Goal: Task Accomplishment & Management: Complete application form

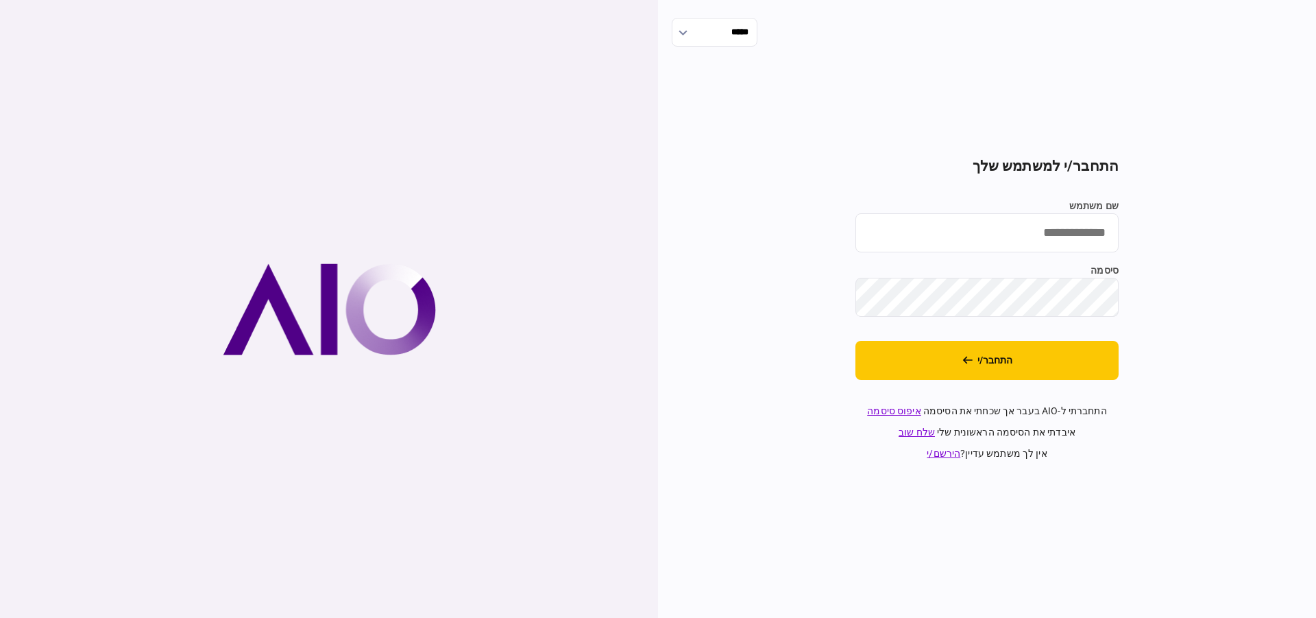
click at [1066, 228] on input "שם משתמש" at bounding box center [986, 232] width 263 height 39
type input "*********"
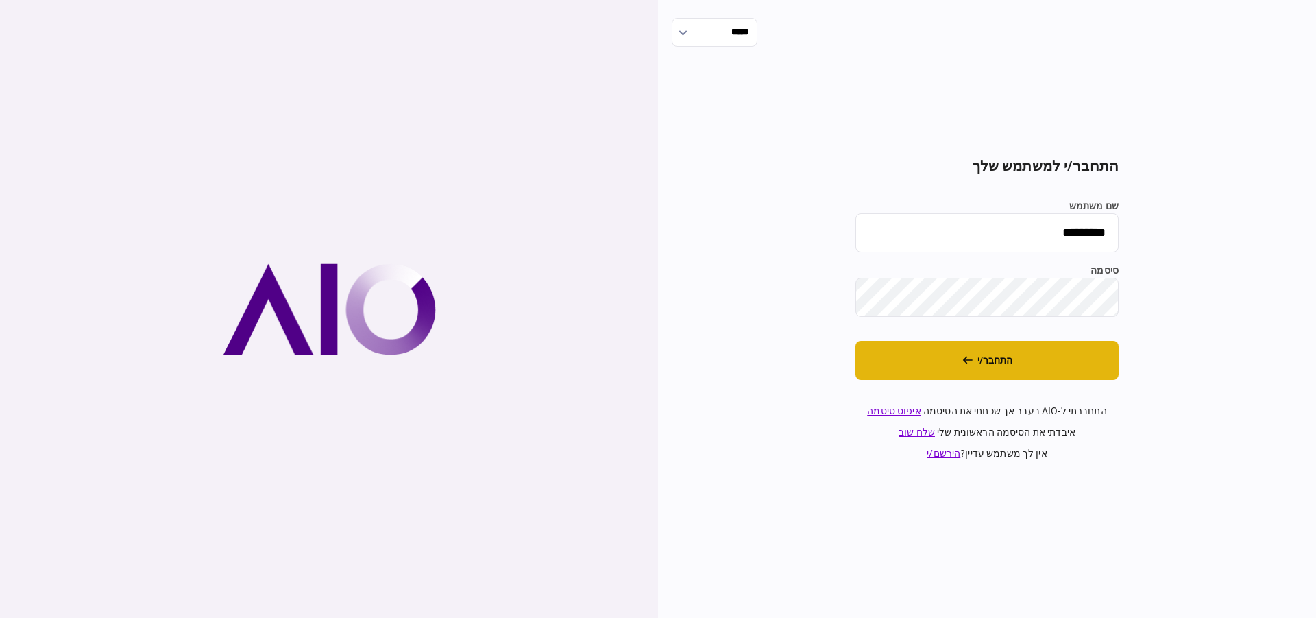
click at [1012, 356] on button "התחבר/י" at bounding box center [986, 360] width 263 height 39
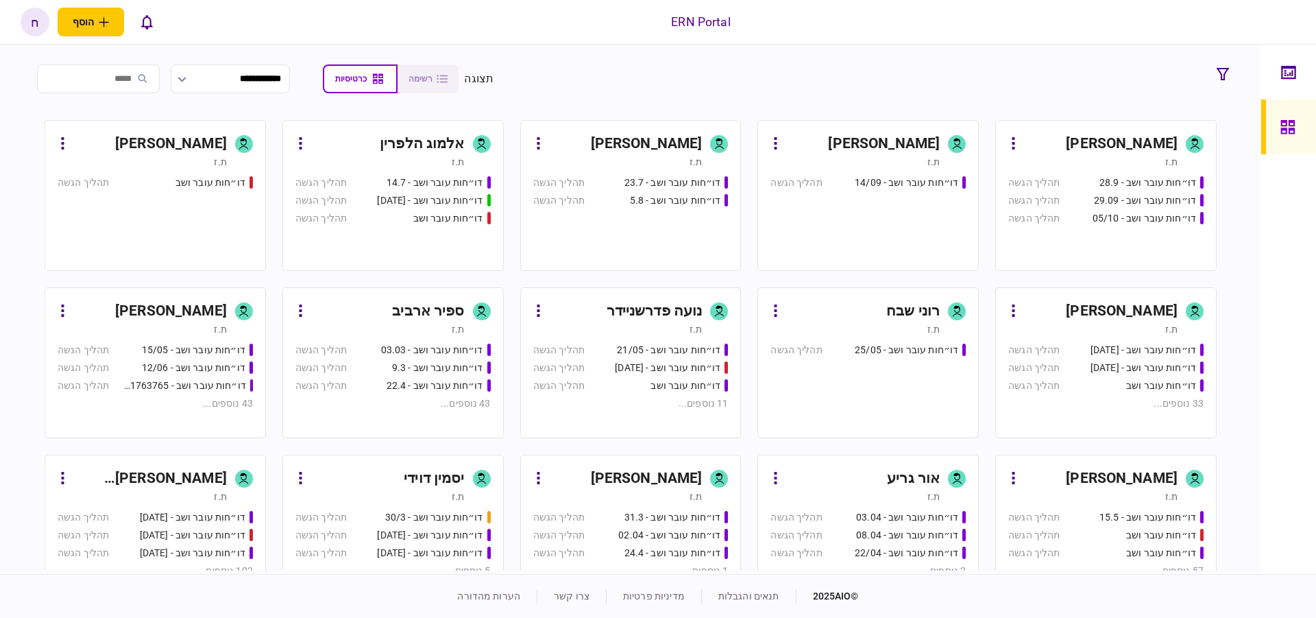
click at [921, 143] on div "חסו חוסין" at bounding box center [884, 144] width 112 height 22
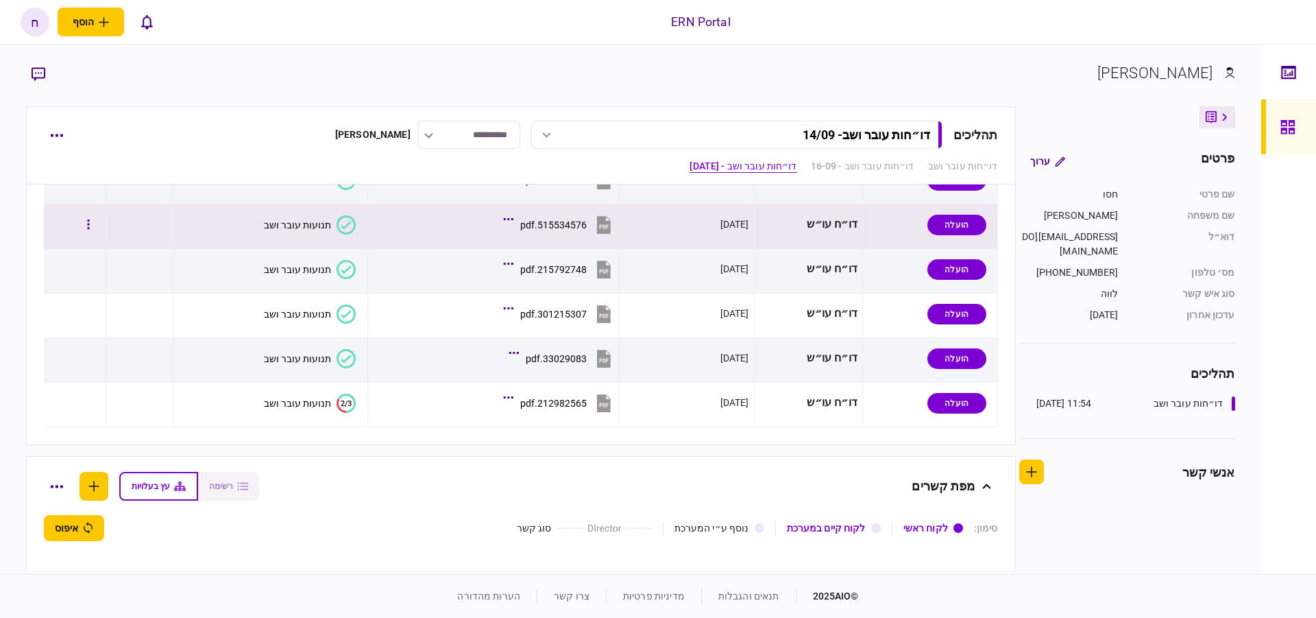
scroll to position [1028, 0]
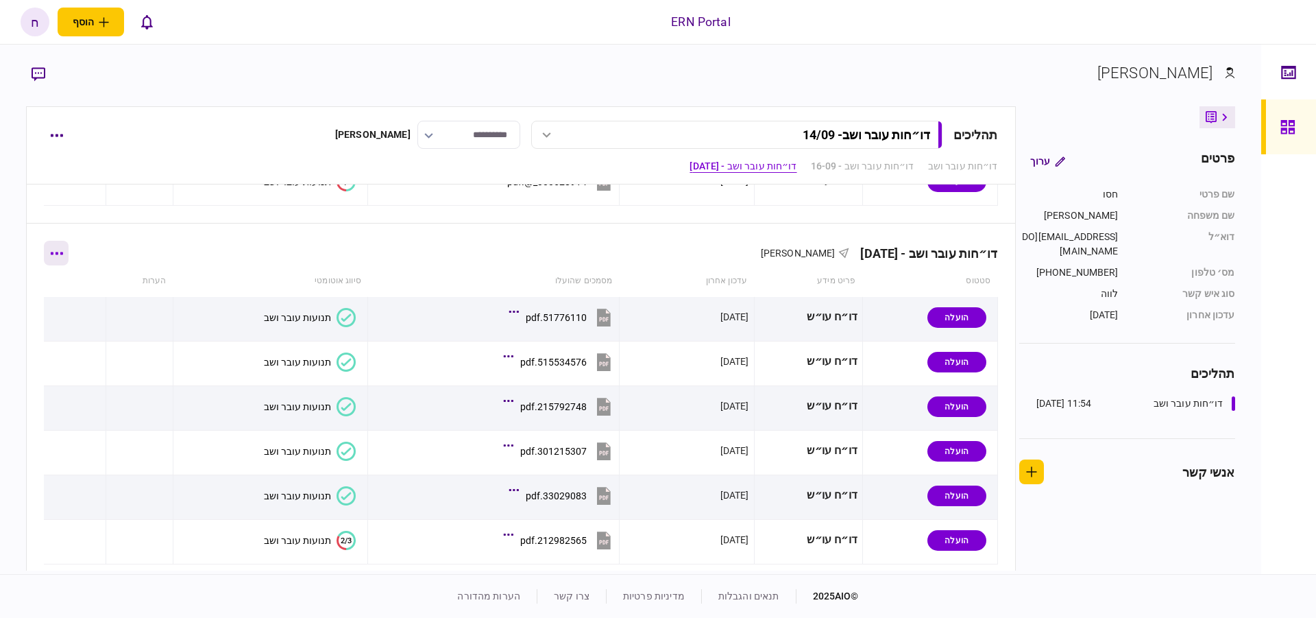
click at [59, 246] on button "button" at bounding box center [56, 253] width 25 height 25
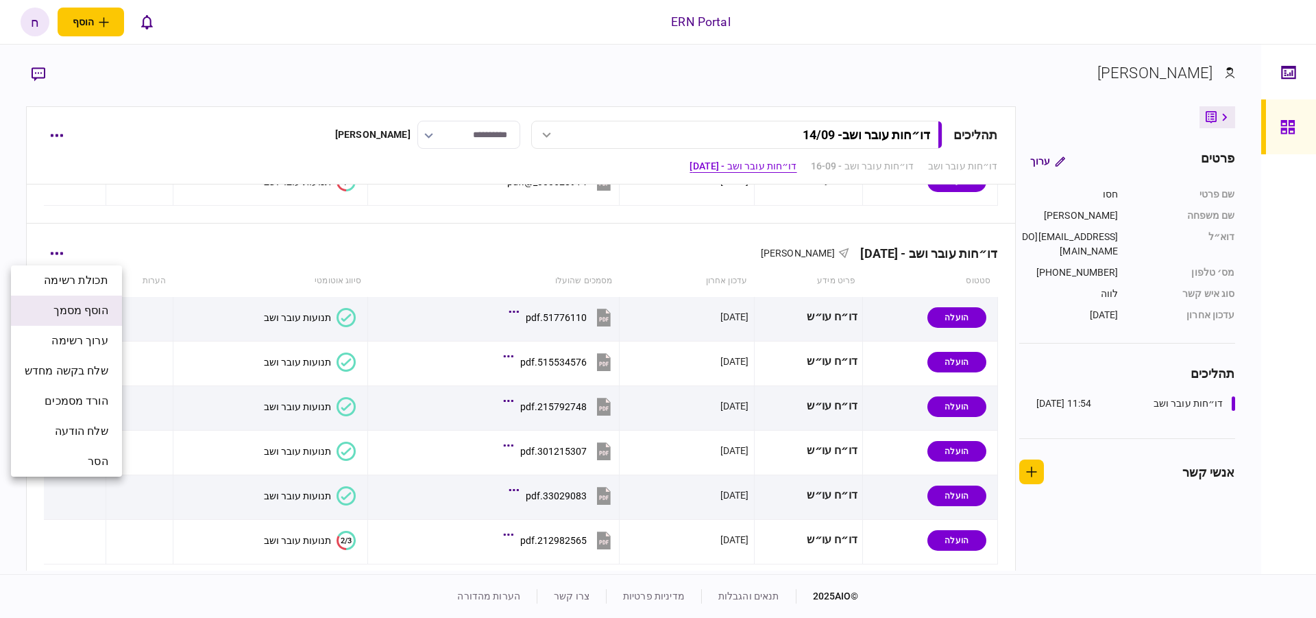
click at [99, 313] on span "הוסף מסמך" at bounding box center [80, 310] width 55 height 16
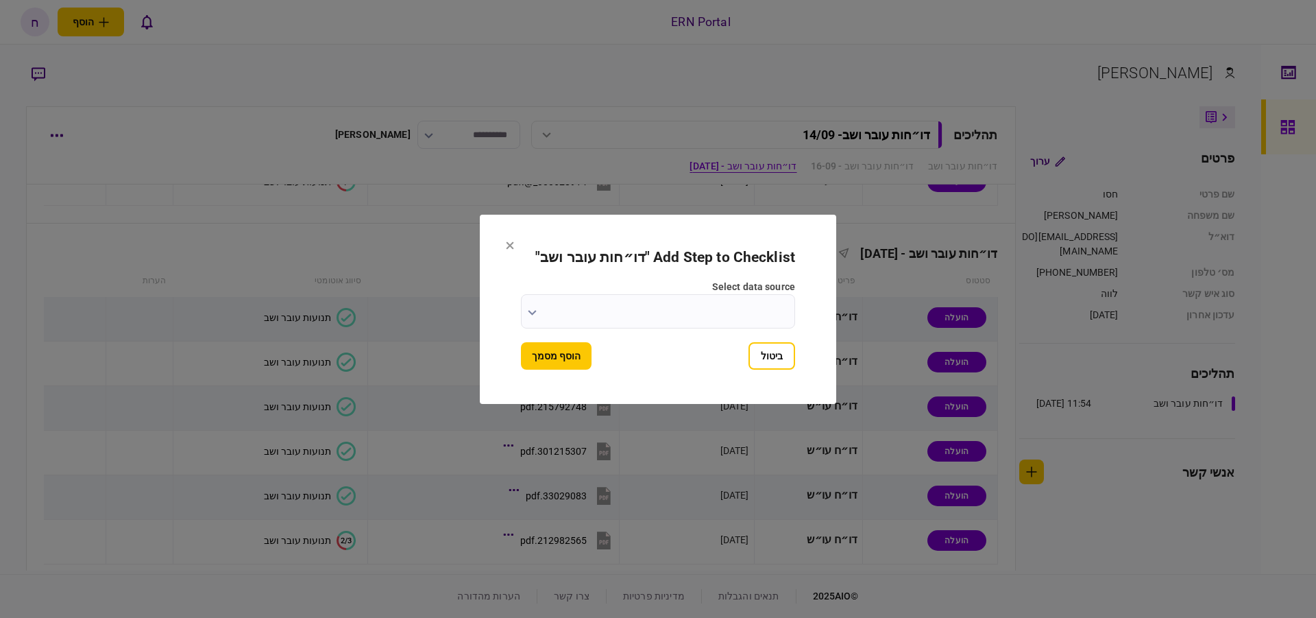
click at [649, 308] on input "select data source" at bounding box center [658, 311] width 274 height 34
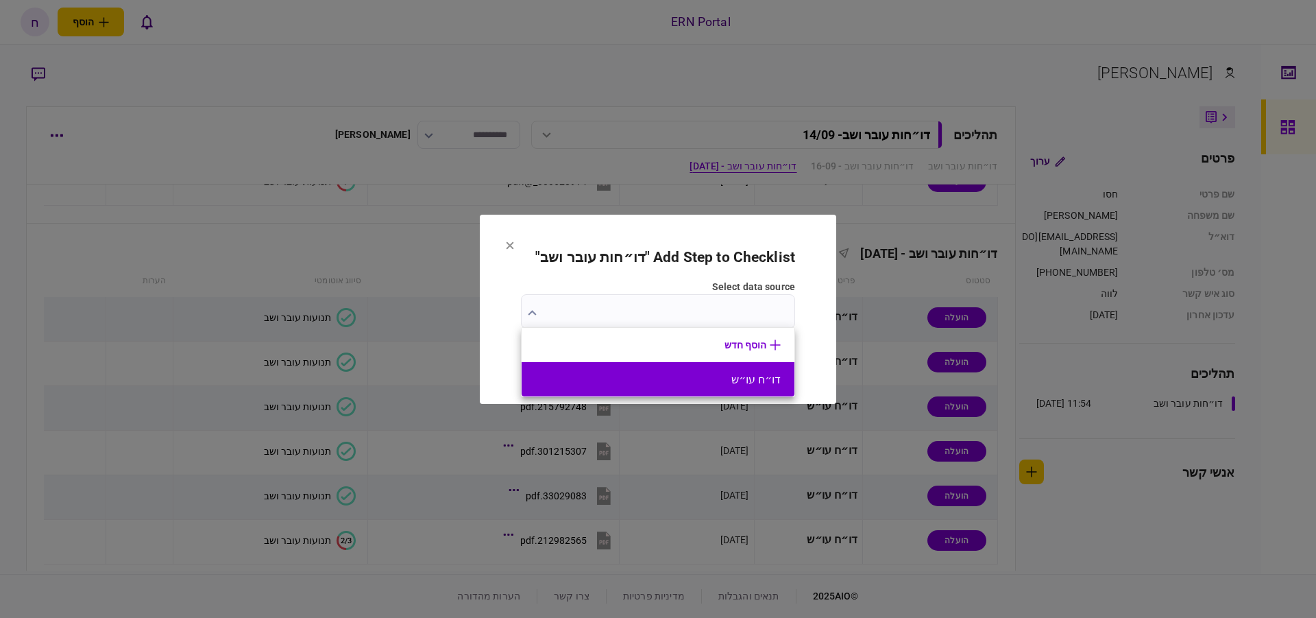
click at [725, 383] on button "דו״ח עו״ש" at bounding box center [657, 379] width 245 height 13
type input "*********"
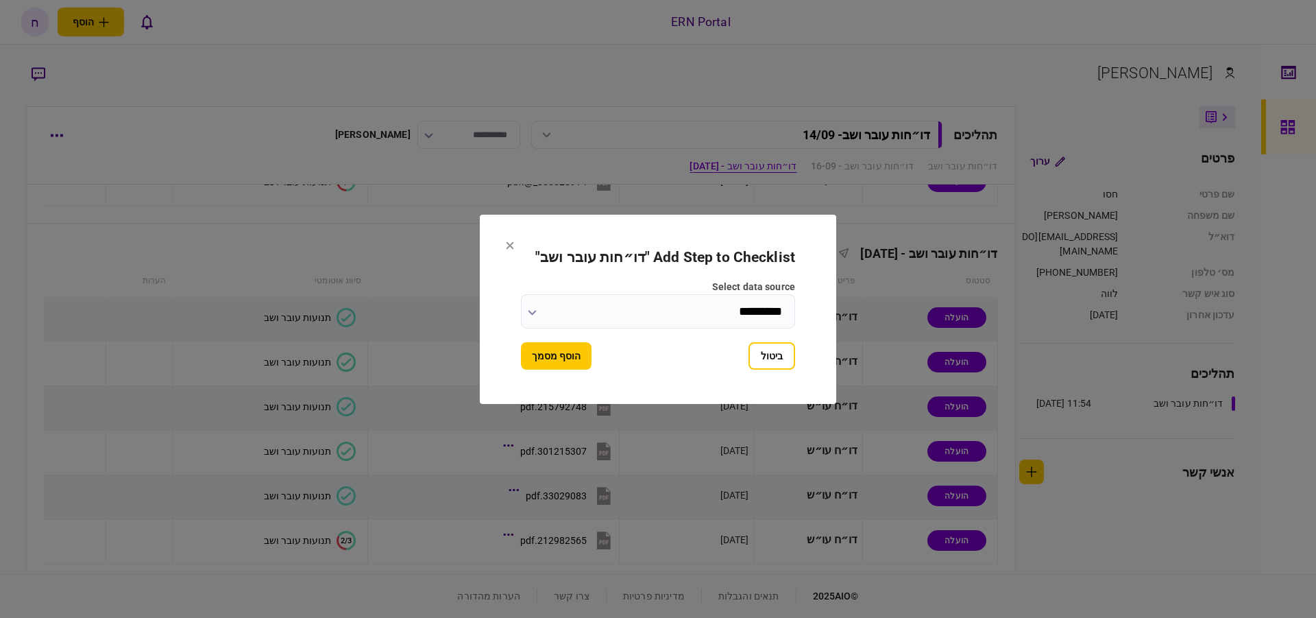
click at [557, 358] on button "הוסף מסמך" at bounding box center [556, 355] width 71 height 27
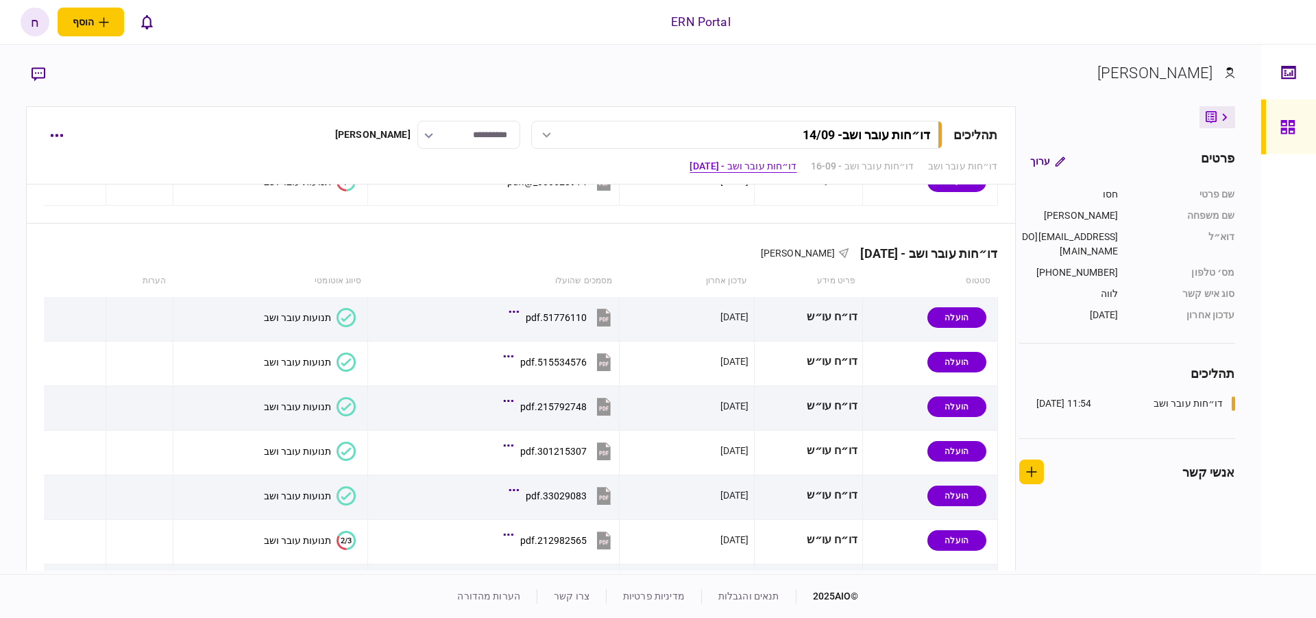
scroll to position [1184, 0]
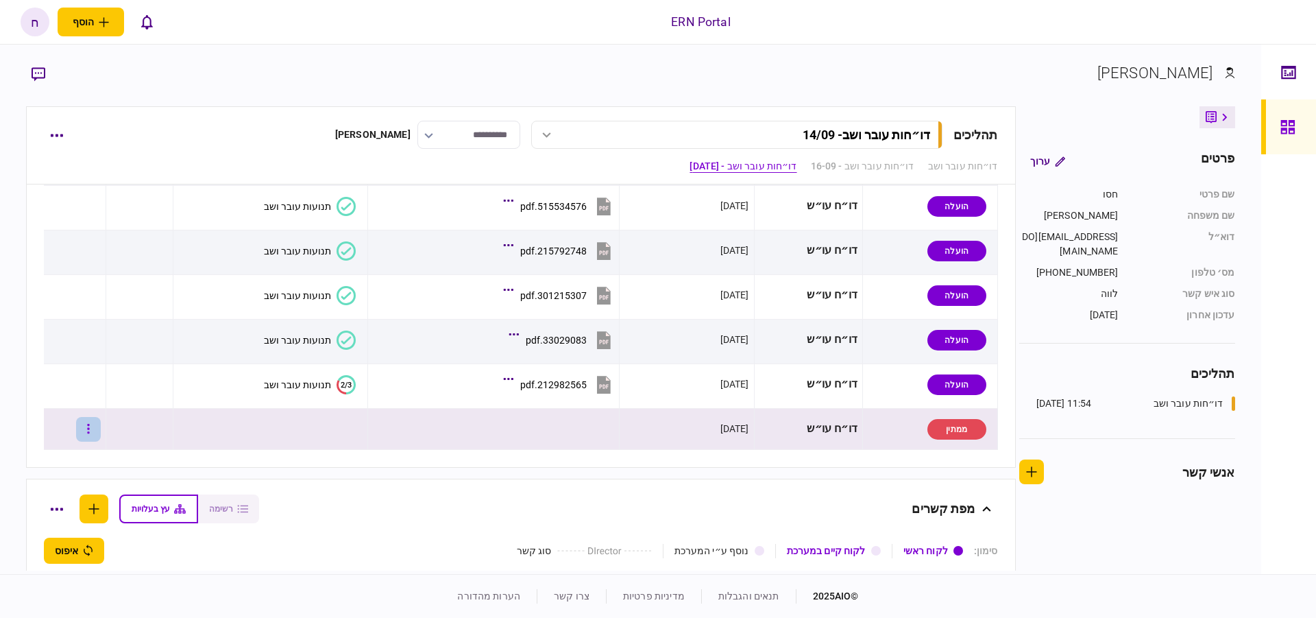
click at [90, 430] on icon "button" at bounding box center [88, 428] width 3 height 13
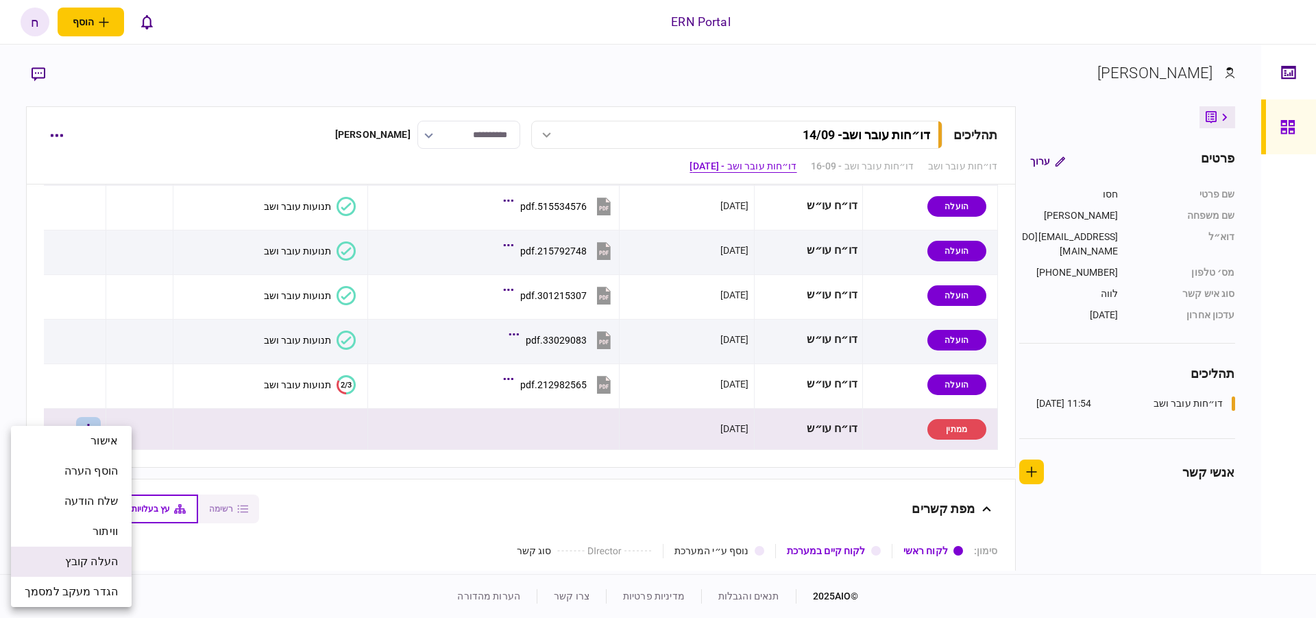
click at [97, 561] on span "העלה קובץ" at bounding box center [91, 561] width 53 height 16
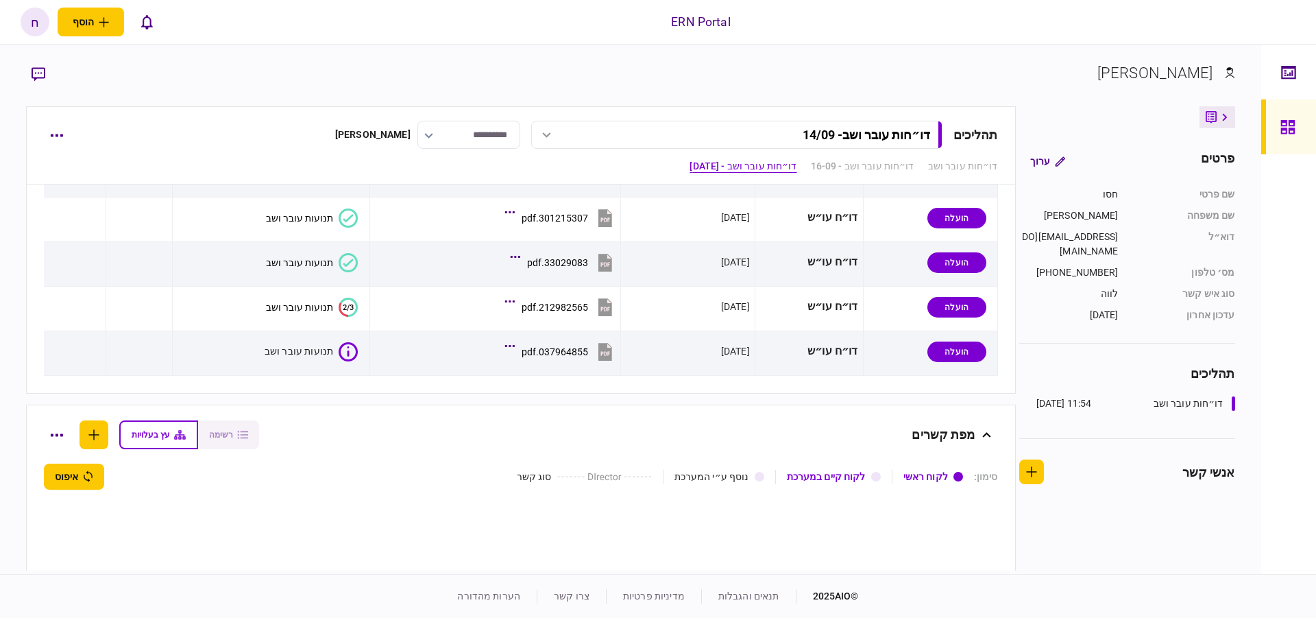
scroll to position [1339, 0]
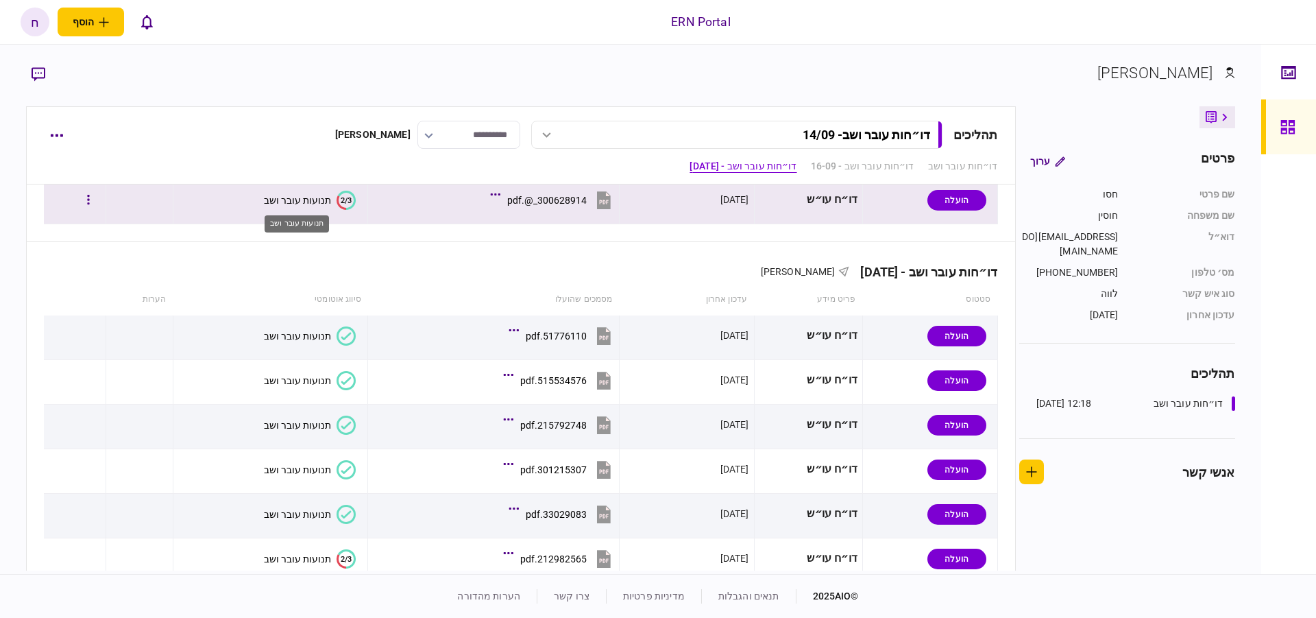
scroll to position [1165, 0]
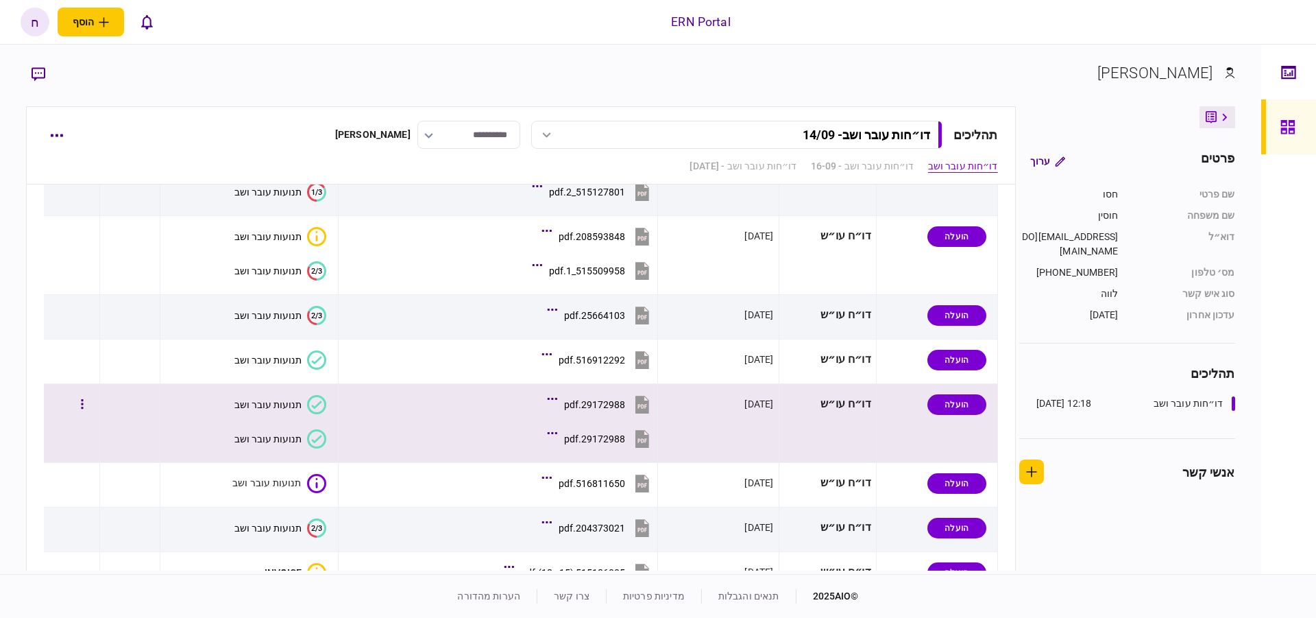
scroll to position [311, 0]
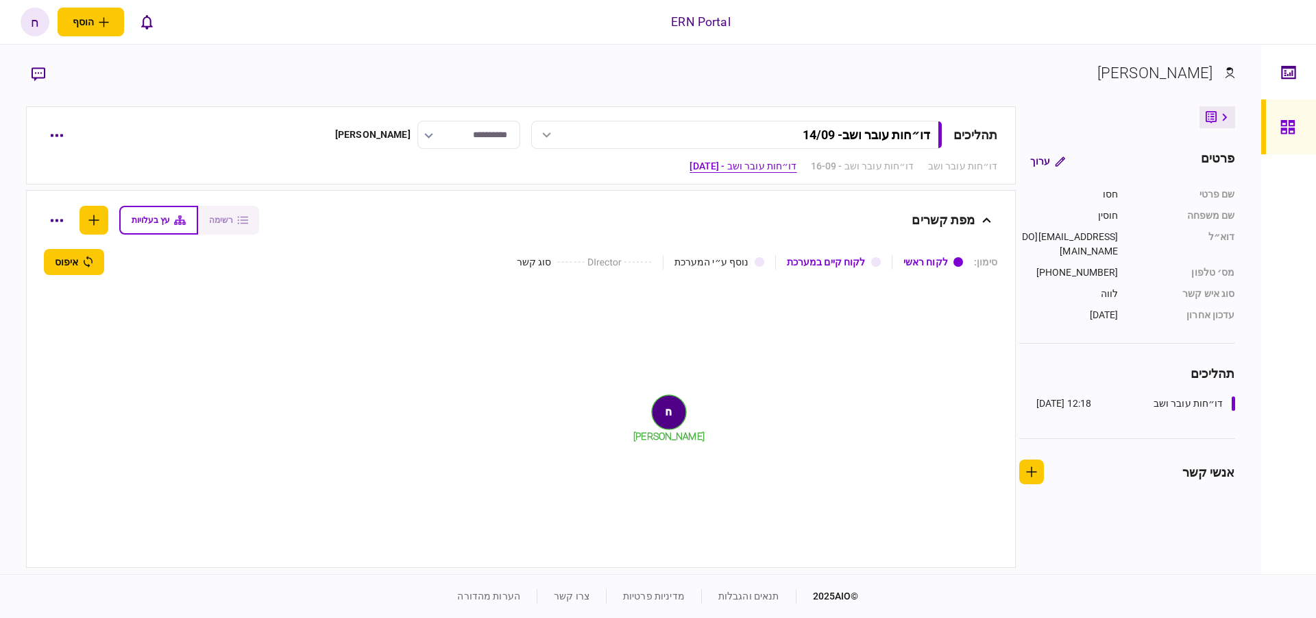
scroll to position [1339, 0]
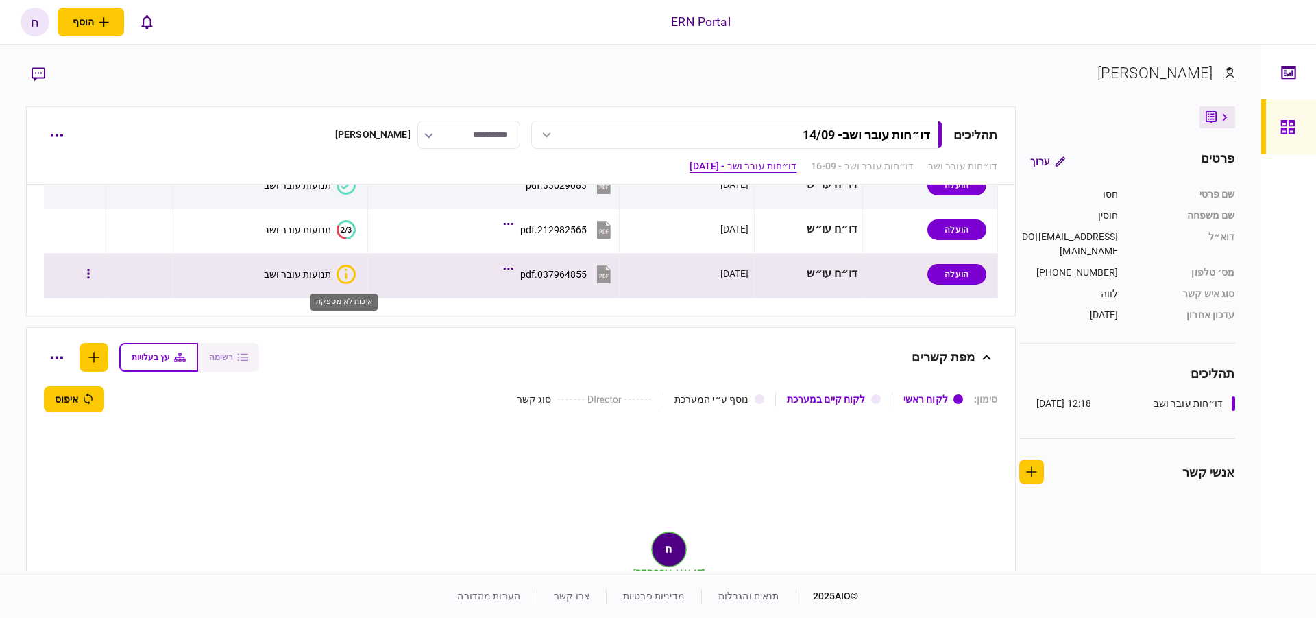
click at [340, 276] on icon "איכות לא מספקת" at bounding box center [346, 274] width 19 height 19
